Goal: Information Seeking & Learning: Learn about a topic

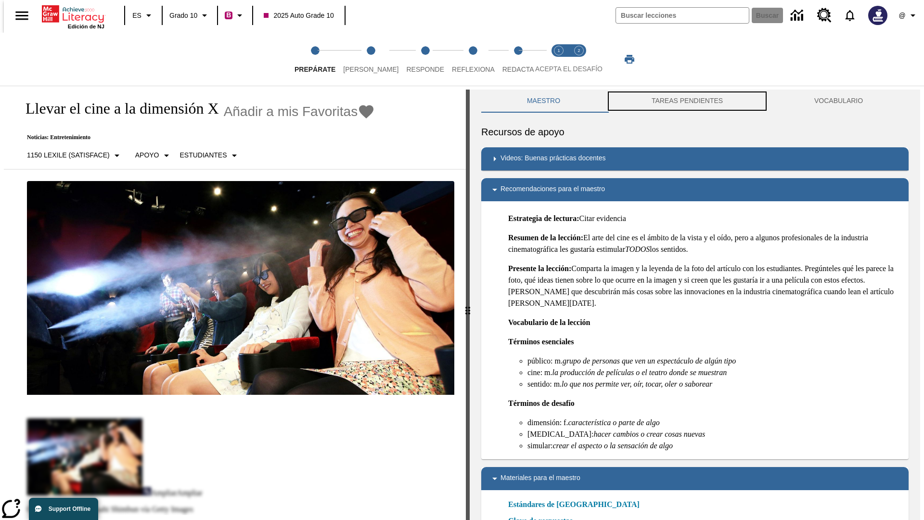
click at [687, 101] on button "TAREAS PENDIENTES" at bounding box center [687, 101] width 163 height 23
